Goal: Task Accomplishment & Management: Manage account settings

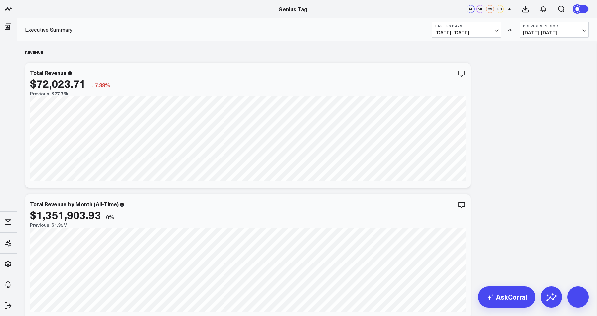
click at [481, 30] on button "Last 30 Days [DATE] - [DATE]" at bounding box center [465, 30] width 69 height 16
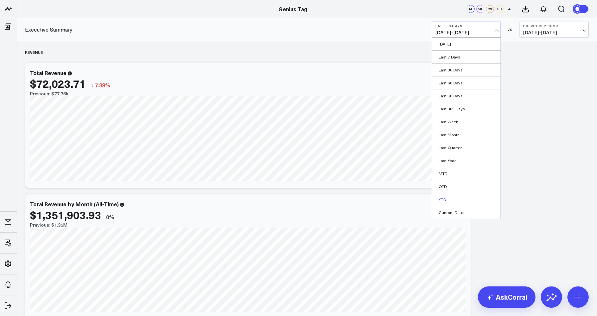
click at [454, 201] on link "YTD" at bounding box center [466, 199] width 68 height 13
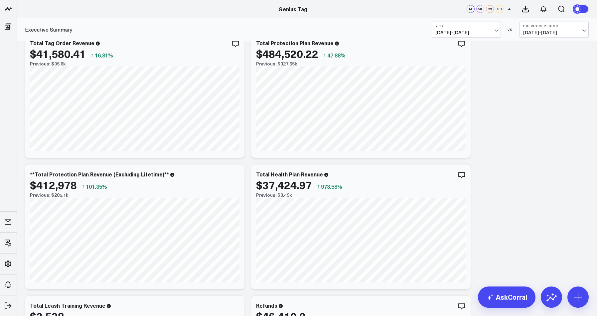
scroll to position [439, 0]
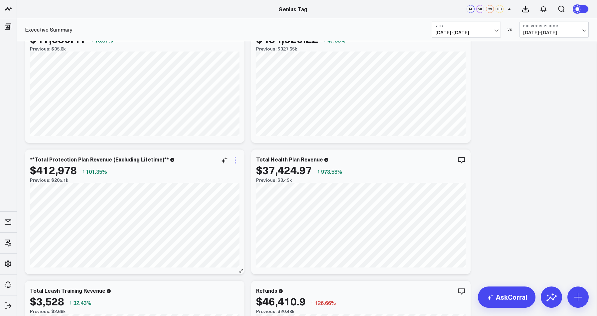
click at [233, 160] on icon at bounding box center [235, 160] width 8 height 8
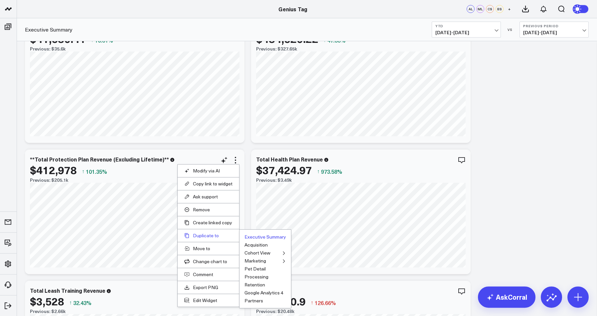
scroll to position [439, 0]
click at [259, 237] on button "Executive Summary" at bounding box center [265, 236] width 42 height 5
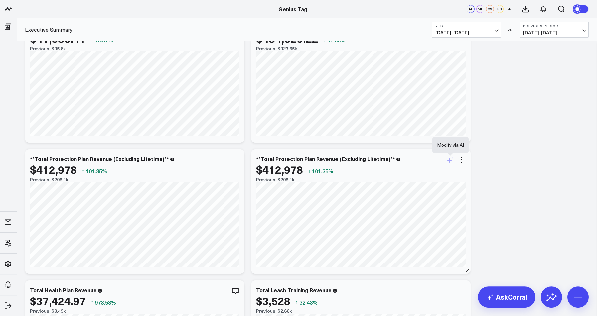
click at [452, 162] on icon at bounding box center [450, 160] width 8 height 8
click at [429, 172] on textarea at bounding box center [414, 175] width 112 height 30
click at [406, 196] on button "Cancel" at bounding box center [405, 197] width 22 height 9
click at [464, 161] on icon at bounding box center [461, 160] width 8 height 8
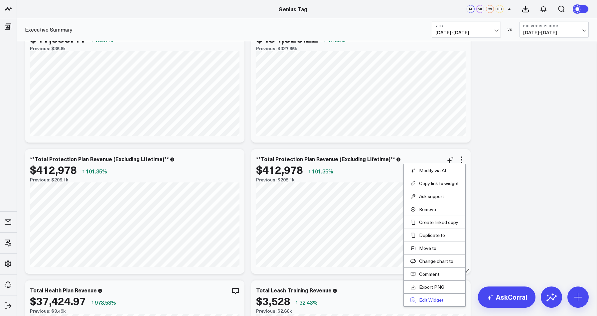
click at [445, 301] on button "Edit Widget" at bounding box center [434, 300] width 48 height 6
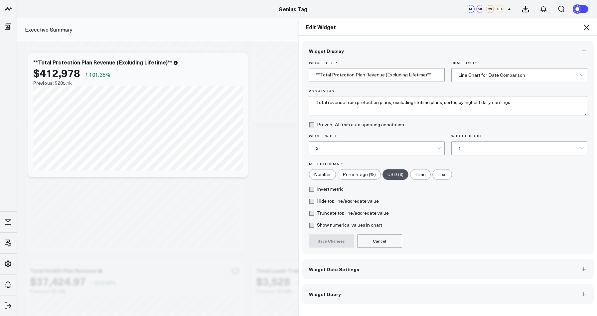
scroll to position [467, 0]
click at [366, 266] on button "Widget Date Settings" at bounding box center [447, 269] width 291 height 20
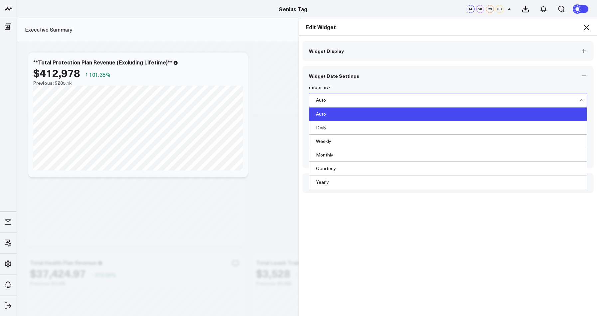
click at [338, 100] on div "Auto" at bounding box center [448, 99] width 264 height 5
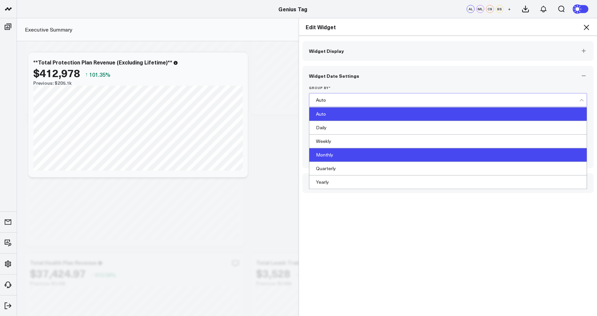
click at [336, 155] on div "Monthly" at bounding box center [448, 155] width 278 height 14
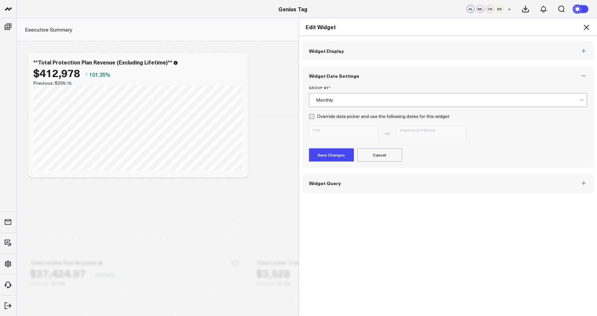
click at [335, 154] on button "Save Changes" at bounding box center [331, 154] width 45 height 13
click at [585, 29] on icon at bounding box center [585, 27] width 5 height 5
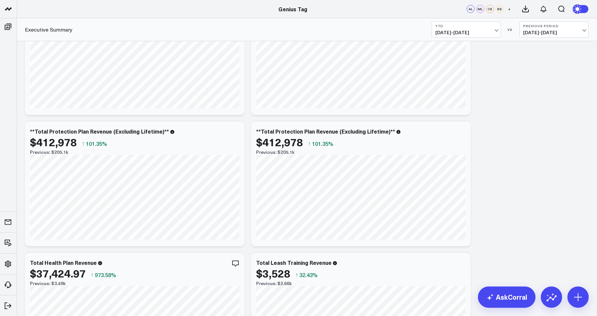
click at [534, 31] on span "[DATE] - [DATE]" at bounding box center [554, 32] width 62 height 5
click at [544, 83] on link "No Comparison" at bounding box center [553, 82] width 68 height 13
click at [533, 34] on button "No Comparison" at bounding box center [553, 30] width 69 height 16
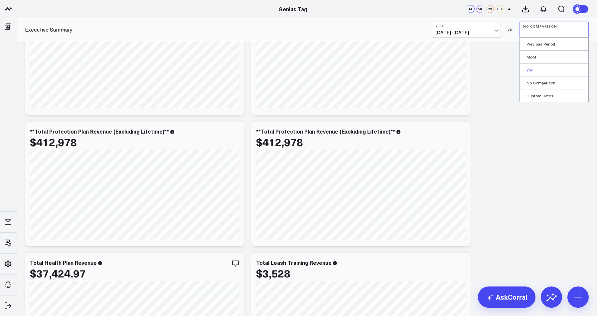
click at [549, 70] on link "YoY" at bounding box center [553, 69] width 68 height 13
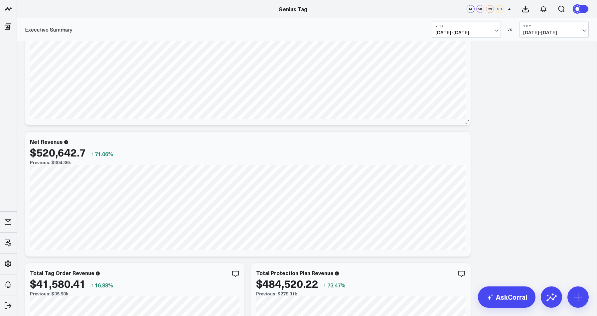
scroll to position [146, 0]
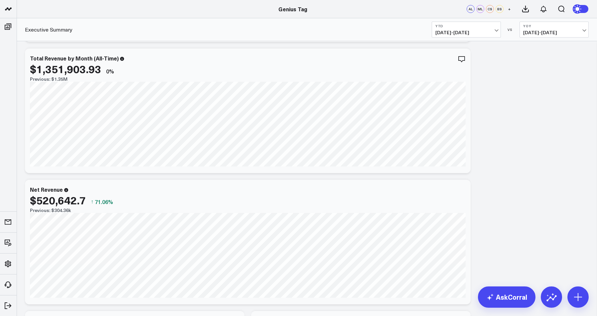
click at [453, 35] on span "[DATE] - [DATE]" at bounding box center [466, 32] width 62 height 5
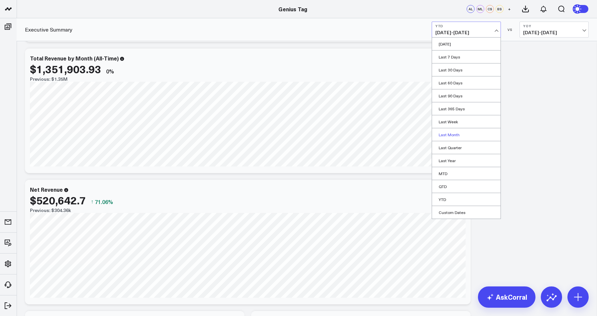
click at [466, 135] on link "Last Month" at bounding box center [466, 134] width 68 height 13
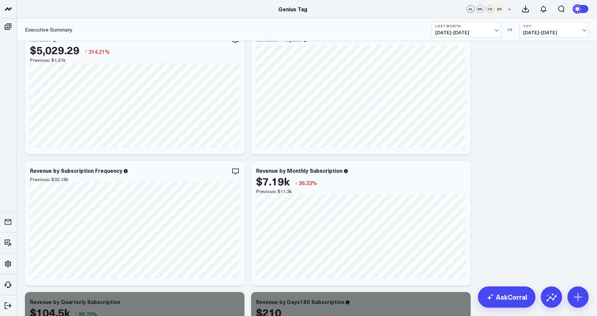
scroll to position [821, 0]
